Goal: Task Accomplishment & Management: Manage account settings

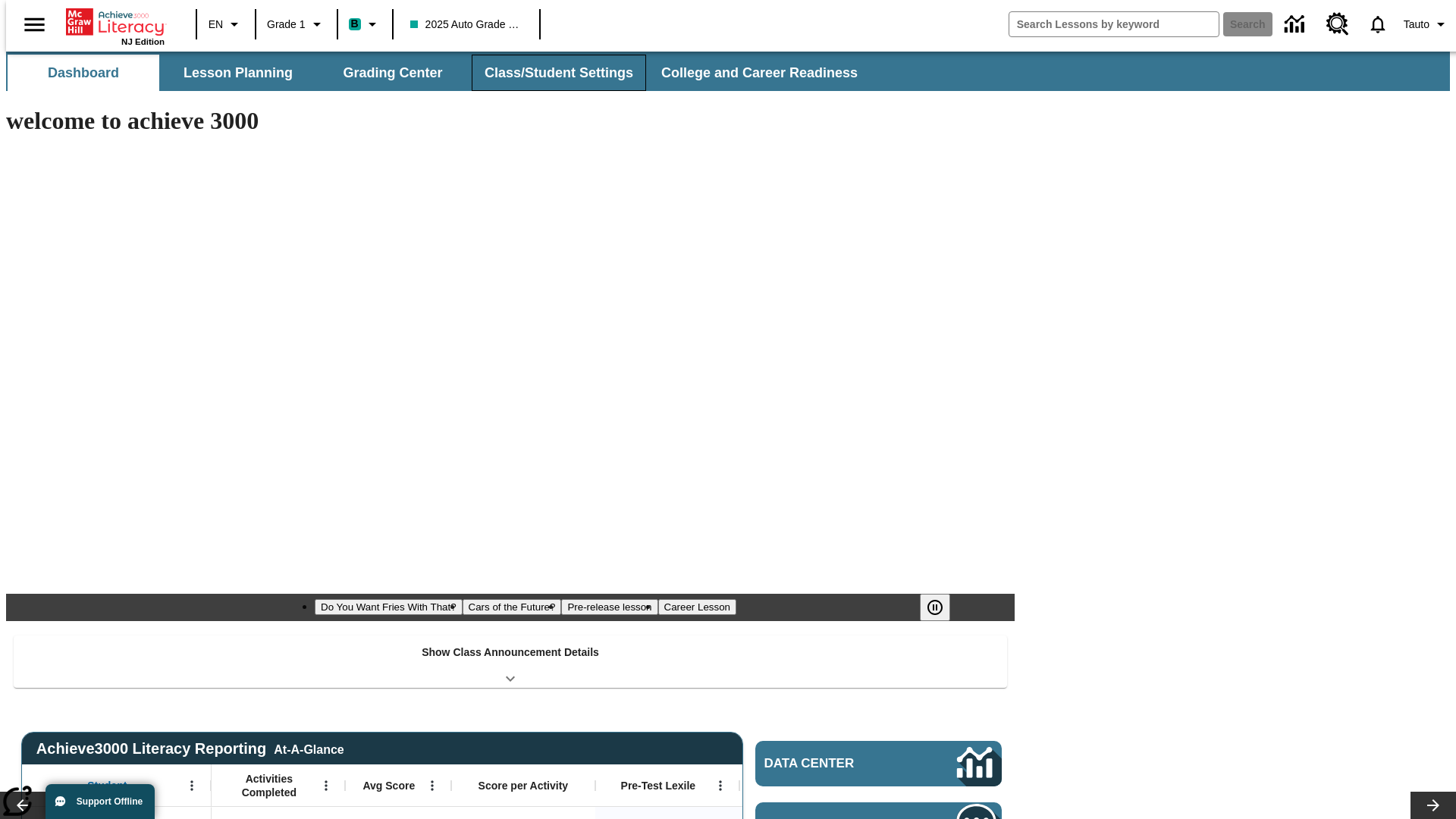
click at [551, 73] on button "Class/Student Settings" at bounding box center [559, 73] width 174 height 37
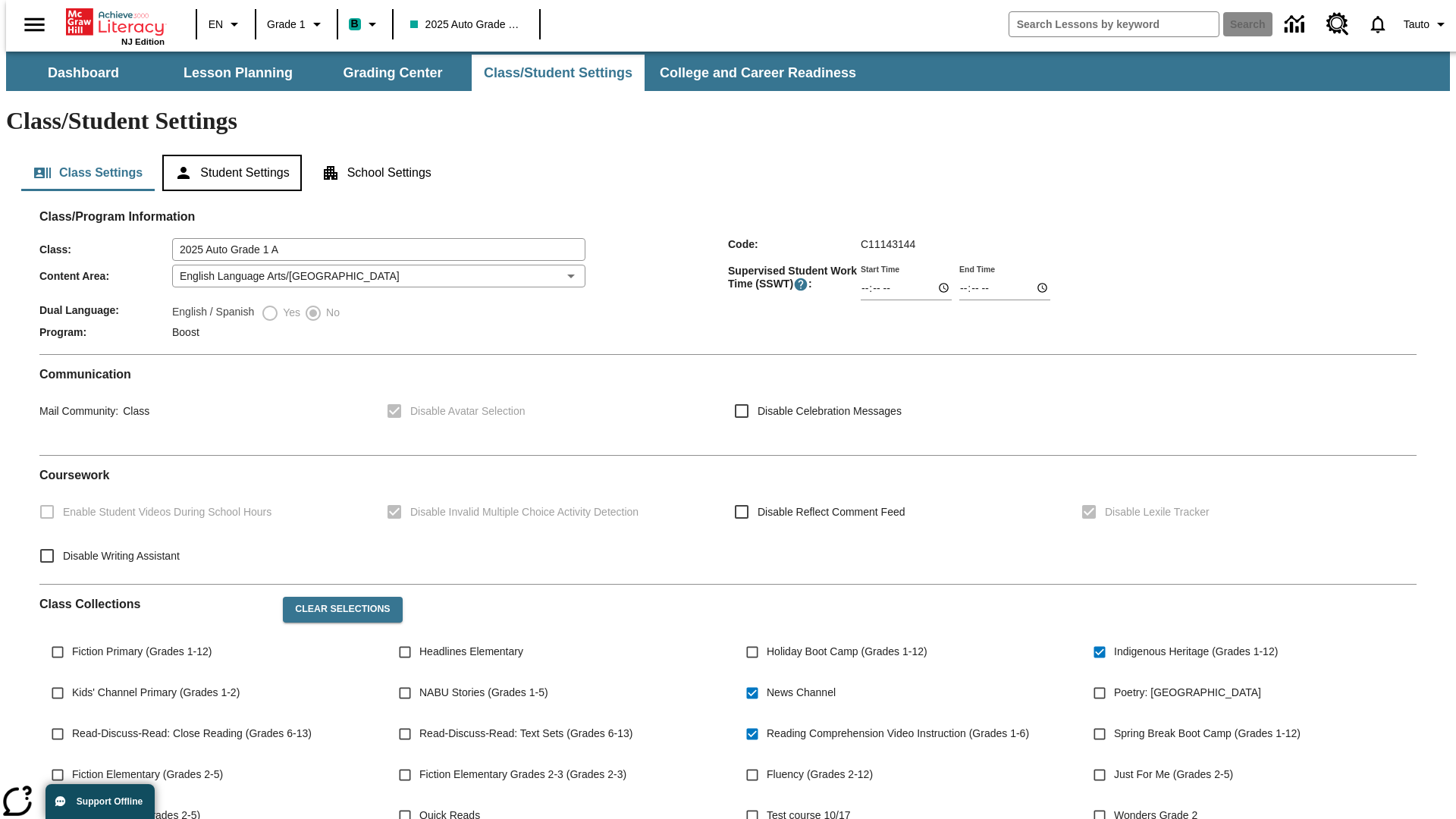
click at [229, 155] on button "Student Settings" at bounding box center [232, 173] width 139 height 37
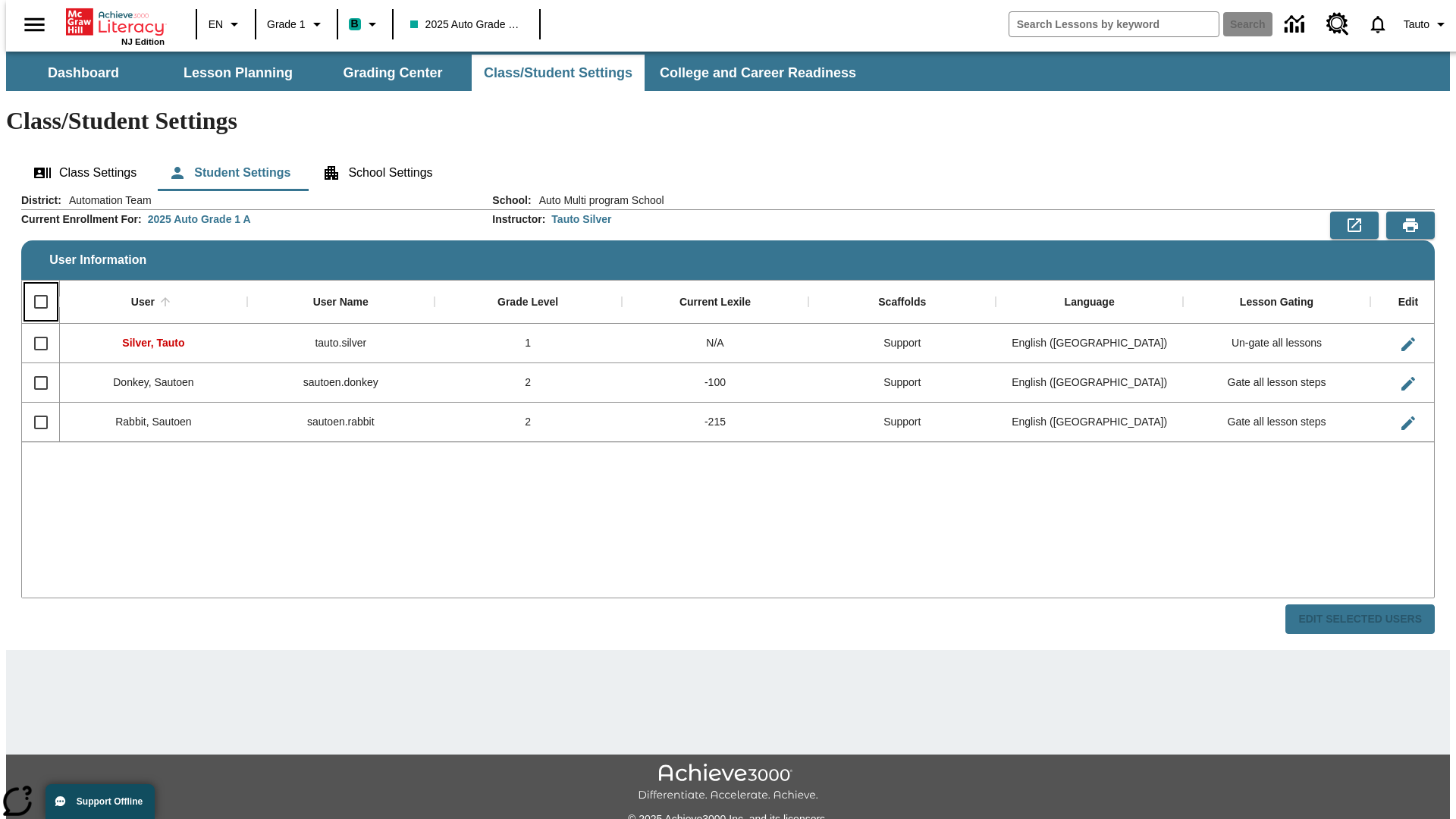
click at [34, 286] on input "Select all rows" at bounding box center [41, 302] width 32 height 32
checkbox input "true"
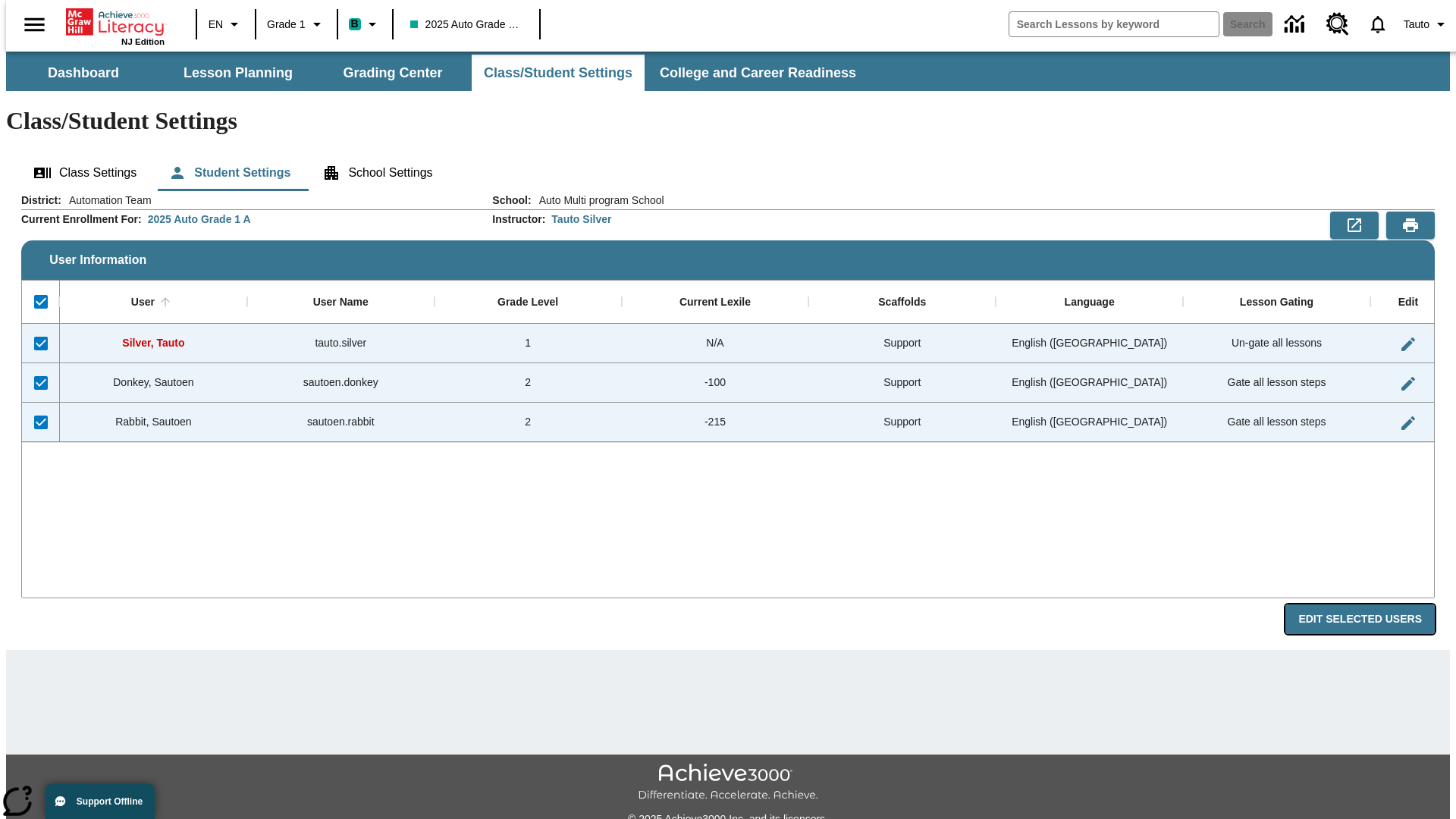
click at [1371, 604] on button "Edit Selected Users" at bounding box center [1359, 618] width 149 height 30
